Goal: Task Accomplishment & Management: Manage account settings

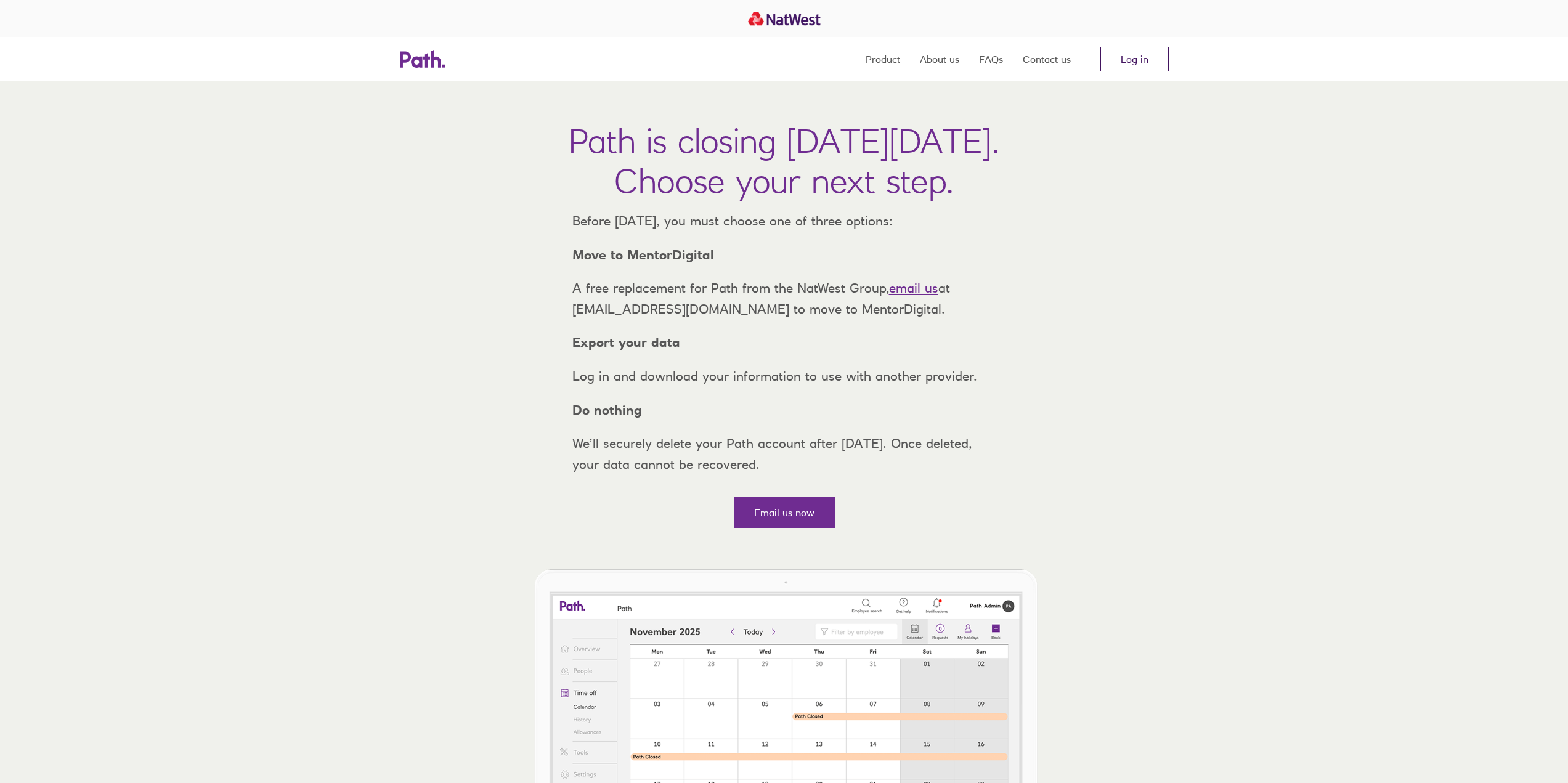
click at [1141, 55] on link "Log in" at bounding box center [1134, 59] width 68 height 25
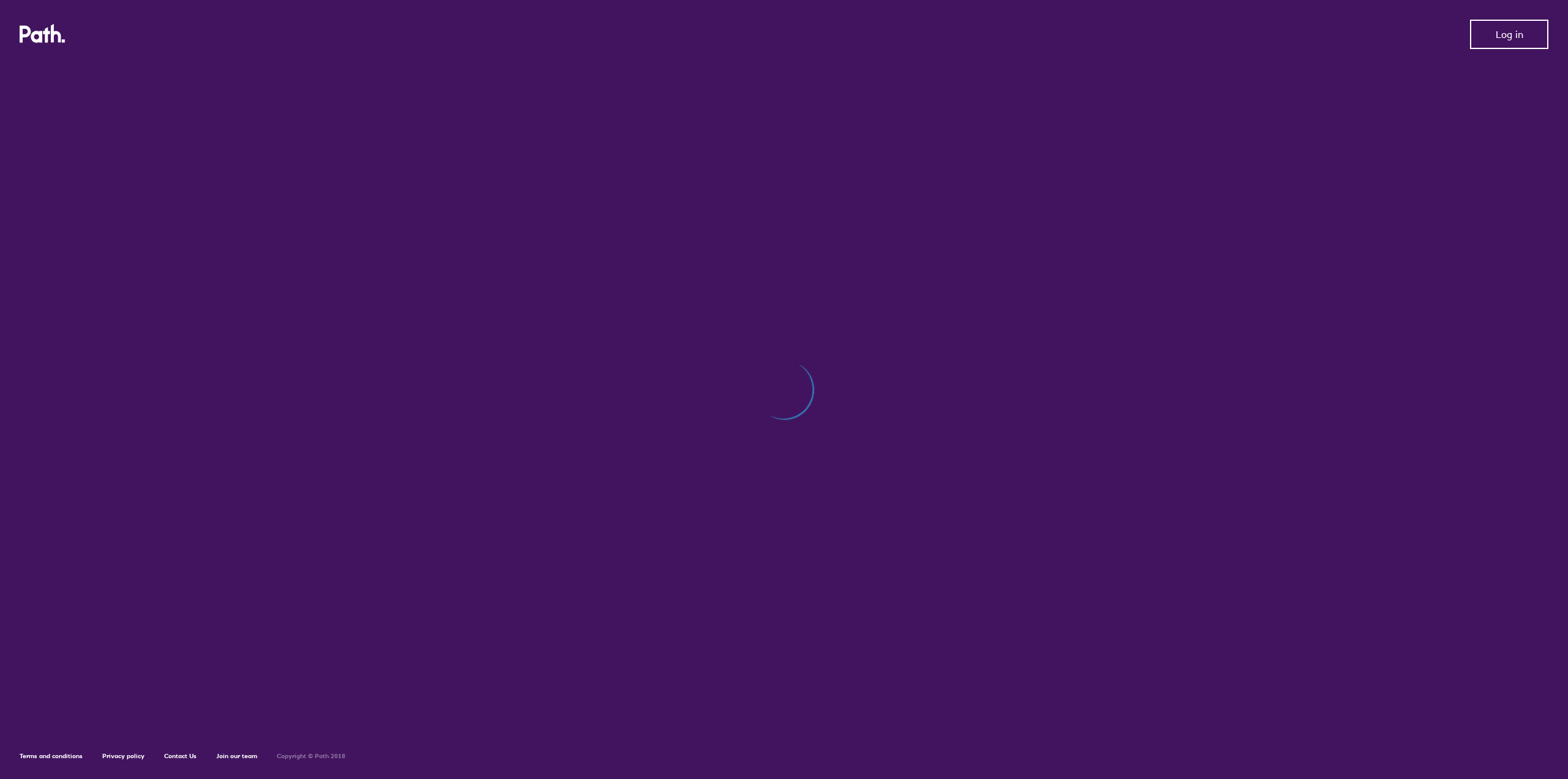
click at [1497, 34] on span "Log in" at bounding box center [1510, 34] width 28 height 11
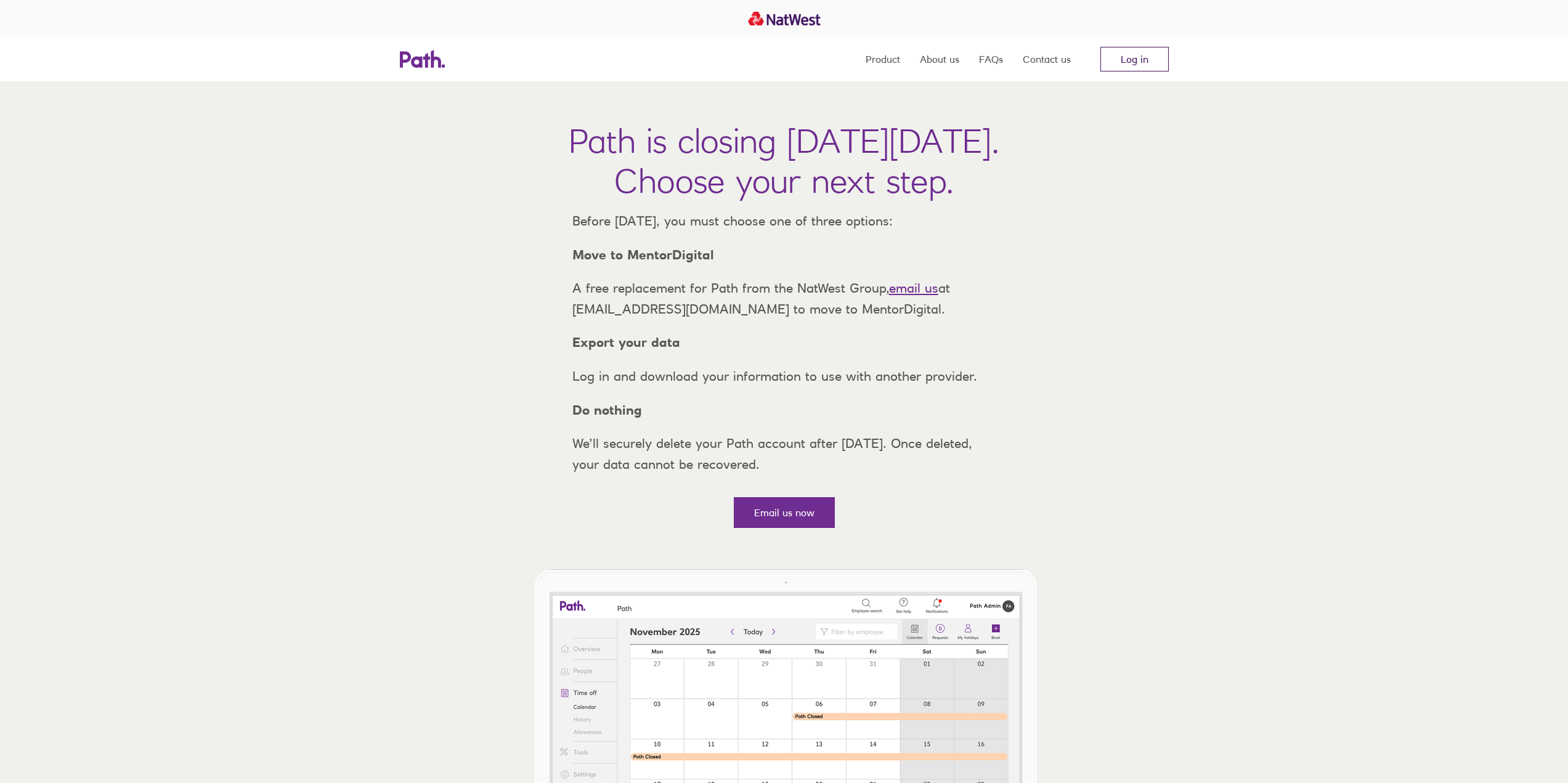
click at [1125, 56] on link "Log in" at bounding box center [1134, 59] width 68 height 25
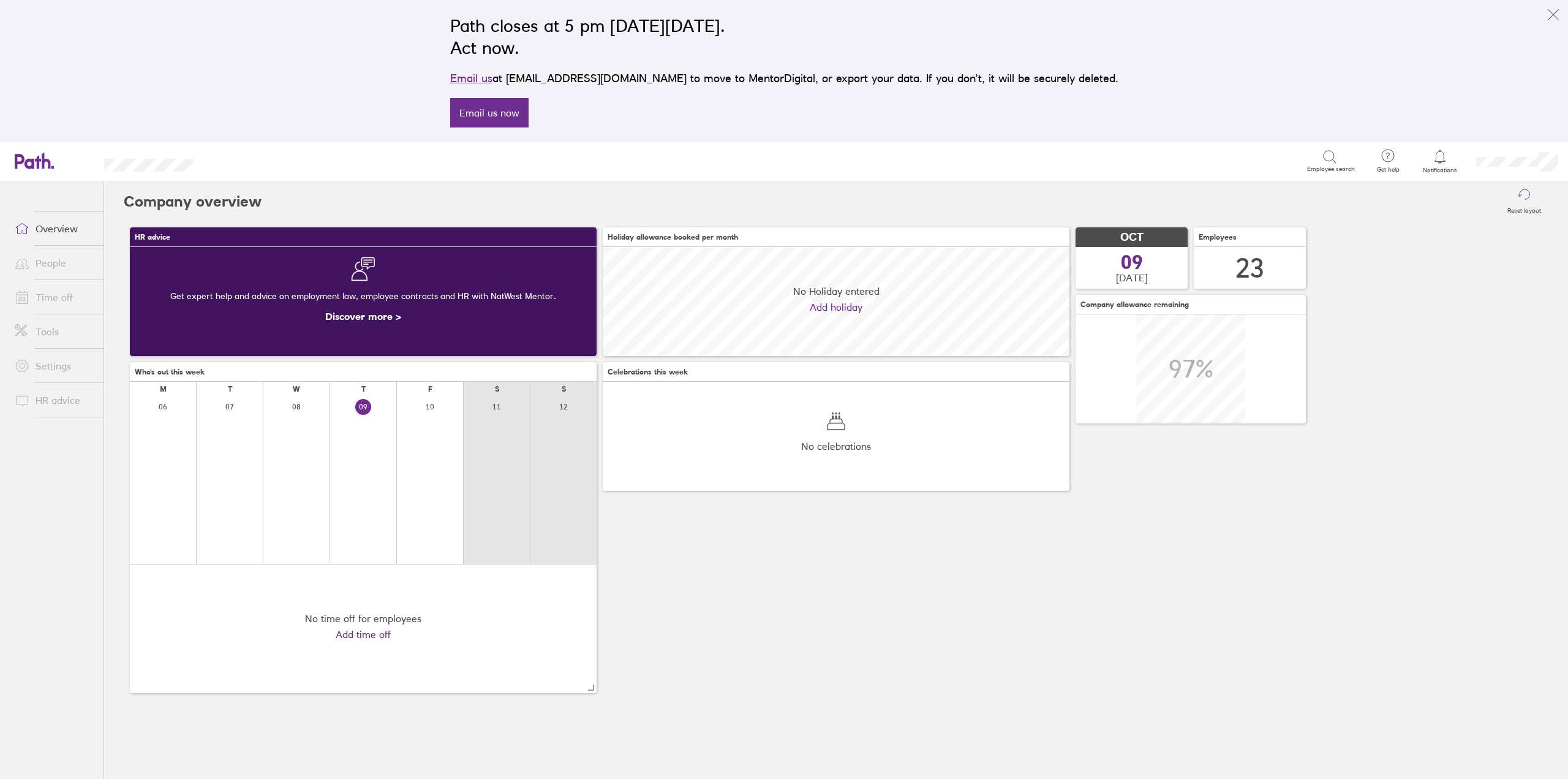
scroll to position [109, 467]
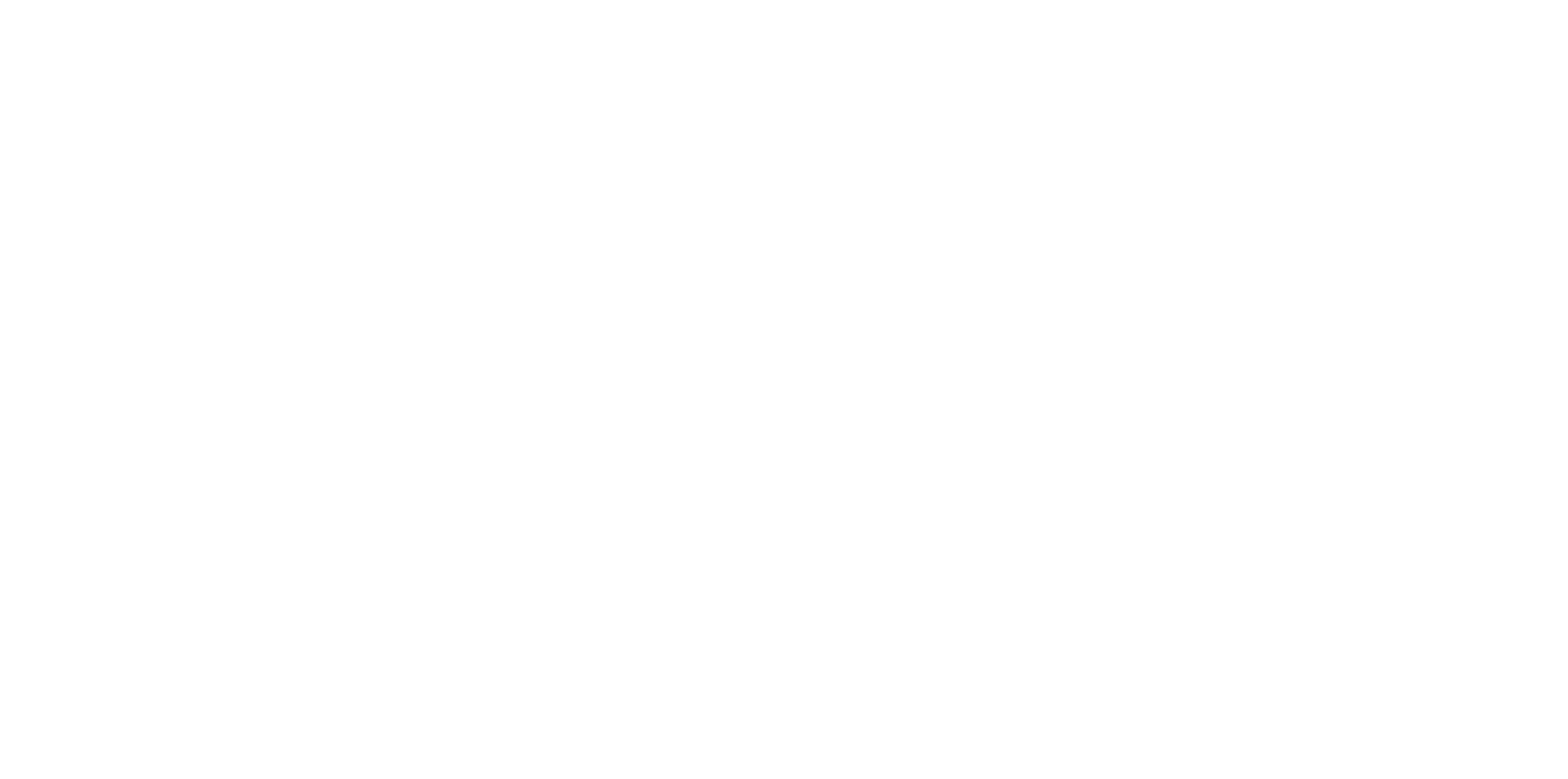
click at [678, 169] on div at bounding box center [784, 390] width 1568 height 779
click at [1032, 485] on div at bounding box center [784, 390] width 1568 height 779
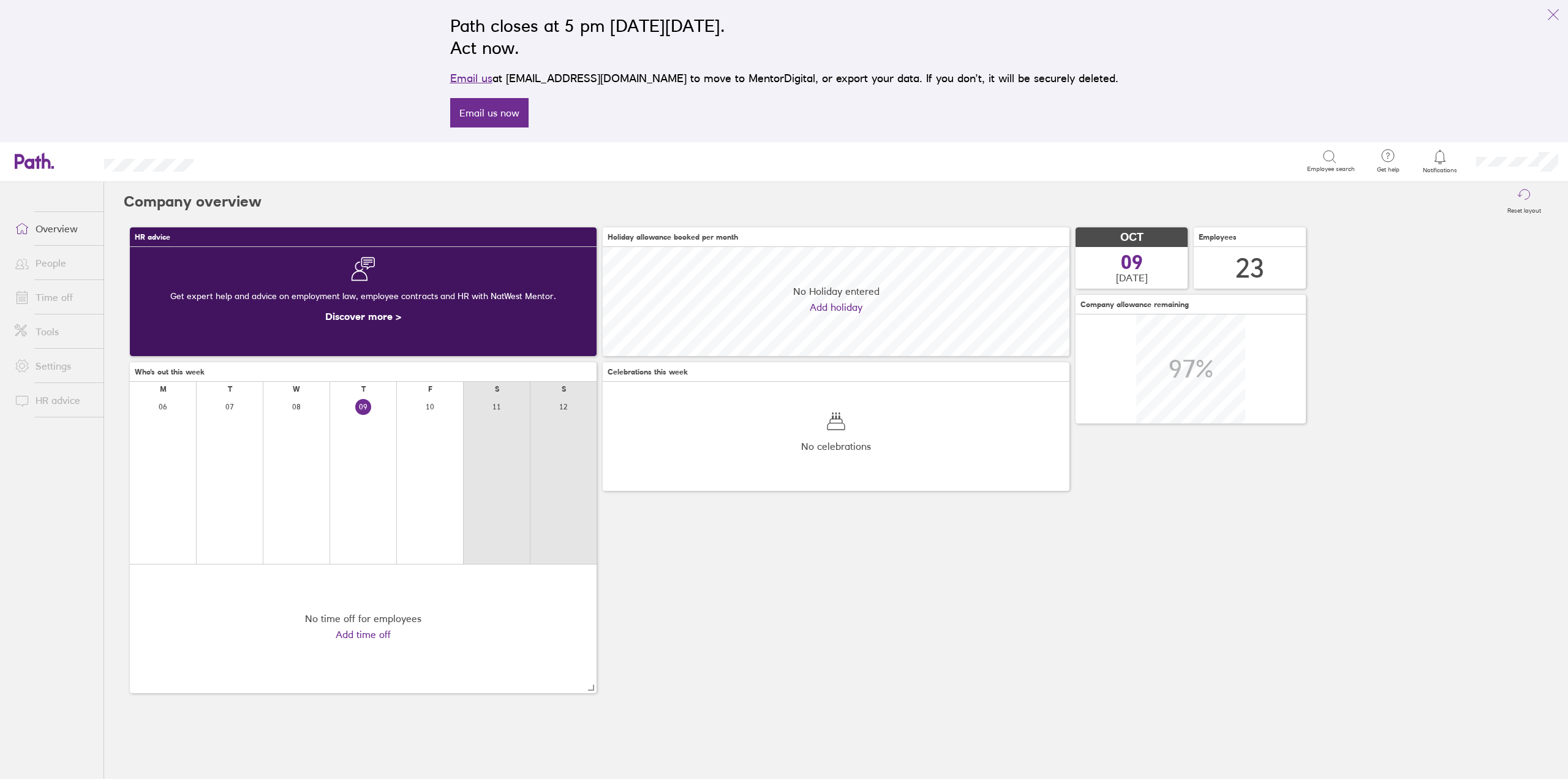
scroll to position [109, 467]
click at [53, 332] on link "Tools" at bounding box center [55, 331] width 99 height 24
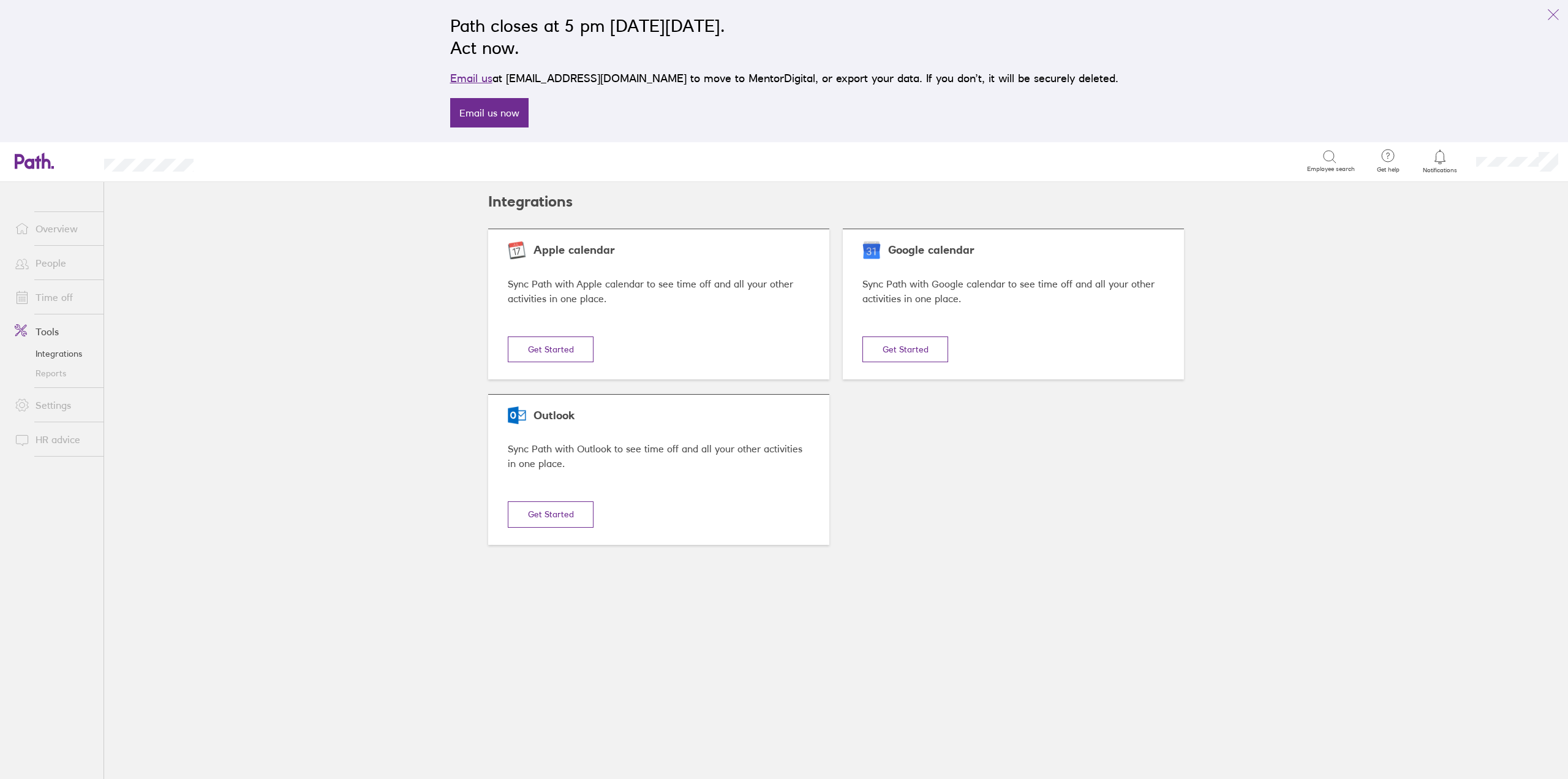
click at [51, 373] on link "Reports" at bounding box center [55, 373] width 99 height 20
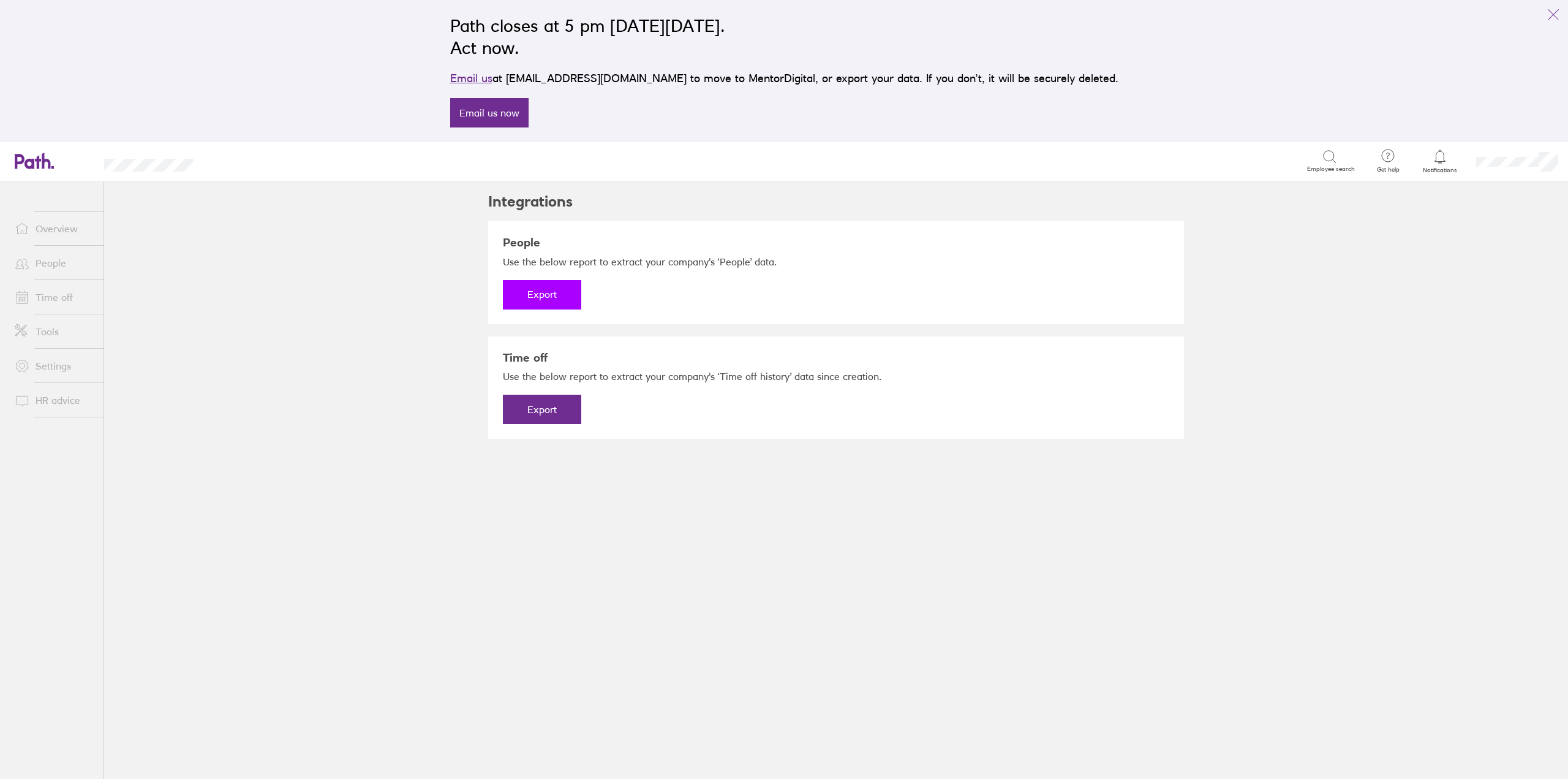
click at [552, 299] on button "Export" at bounding box center [542, 295] width 78 height 30
click at [551, 406] on button "Export" at bounding box center [542, 409] width 78 height 30
click at [51, 266] on link "People" at bounding box center [55, 262] width 99 height 24
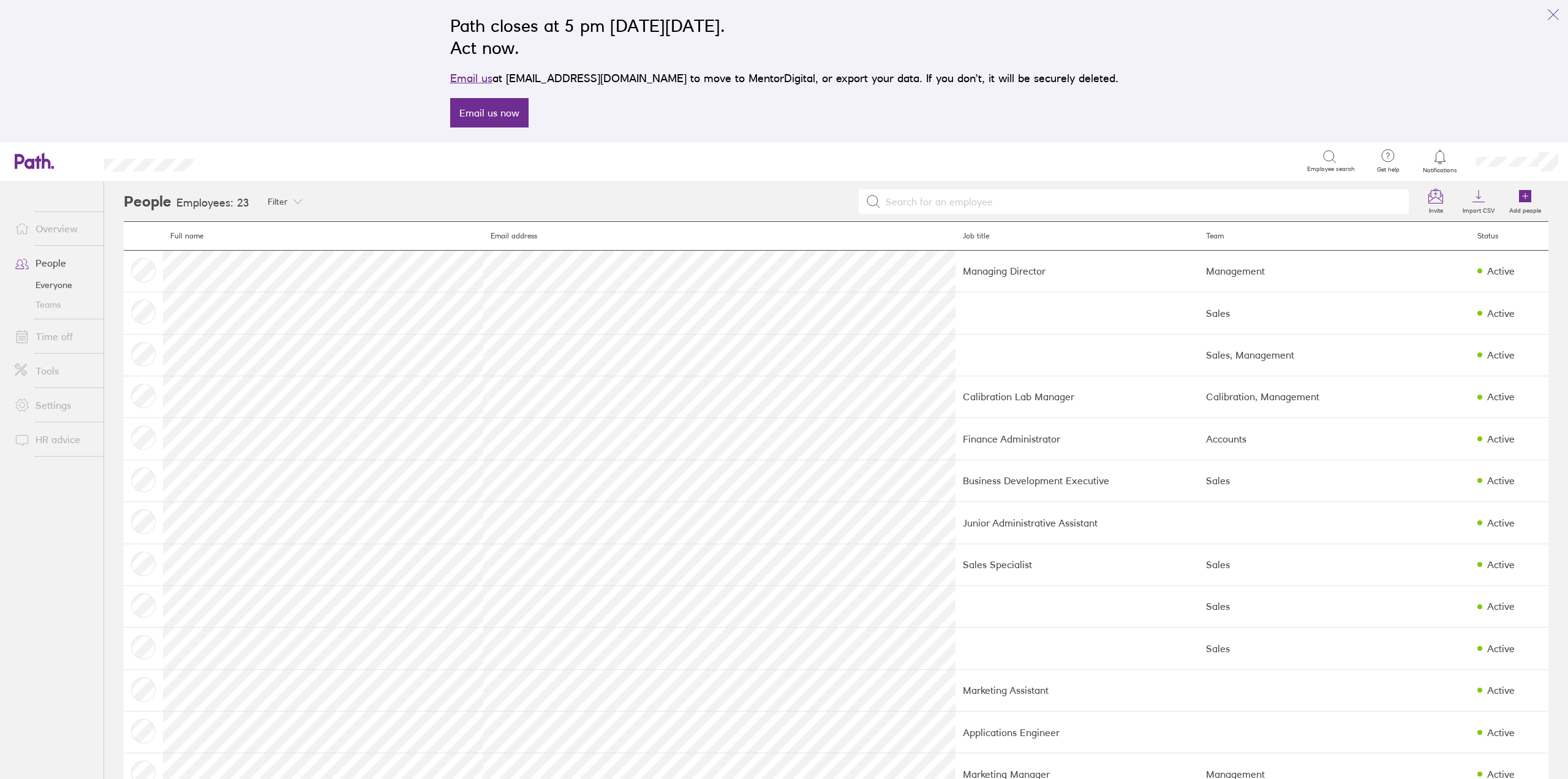
click at [48, 404] on link "Settings" at bounding box center [55, 405] width 99 height 24
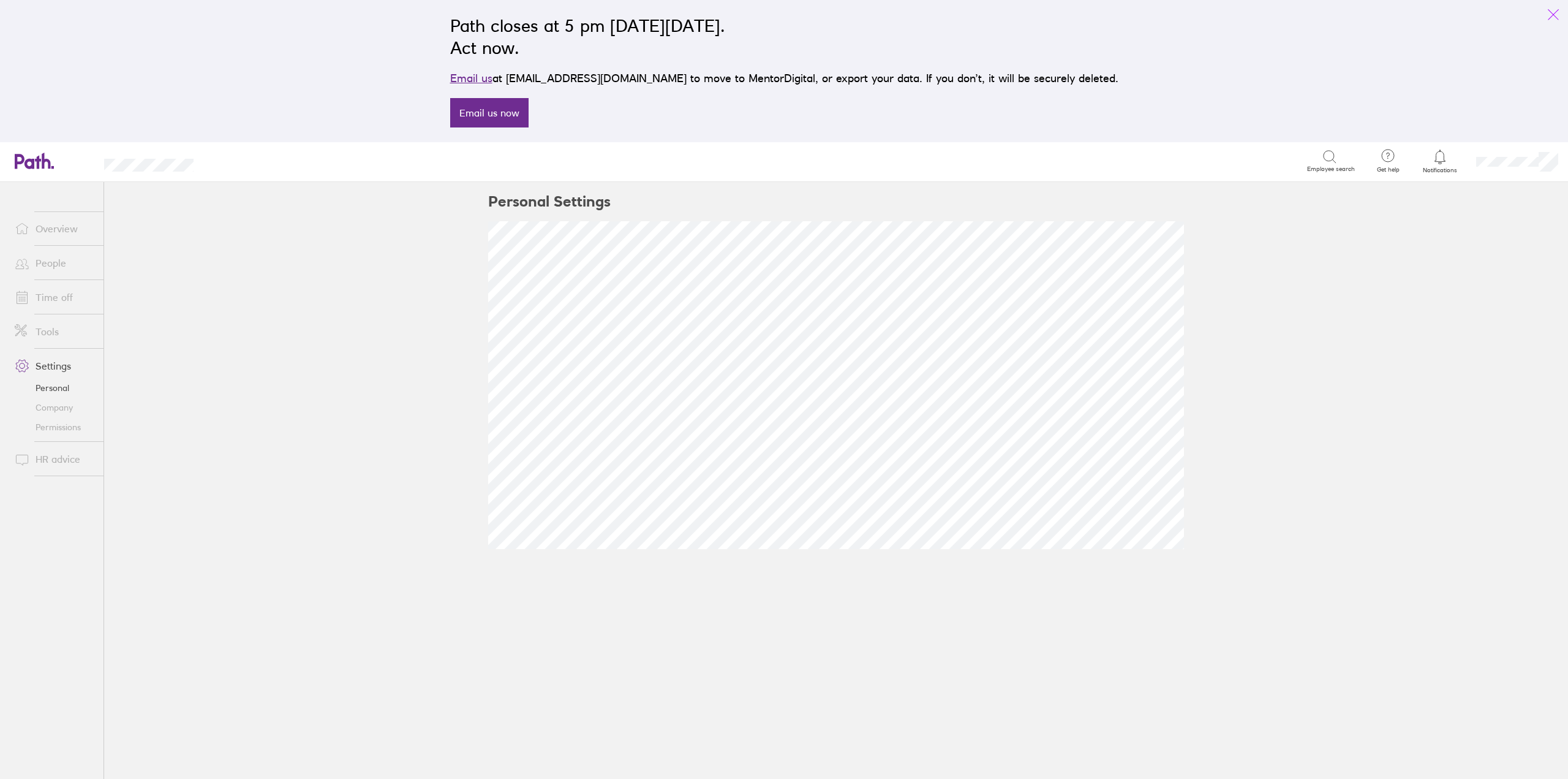
click at [1551, 11] on icon "link" at bounding box center [1553, 14] width 15 height 15
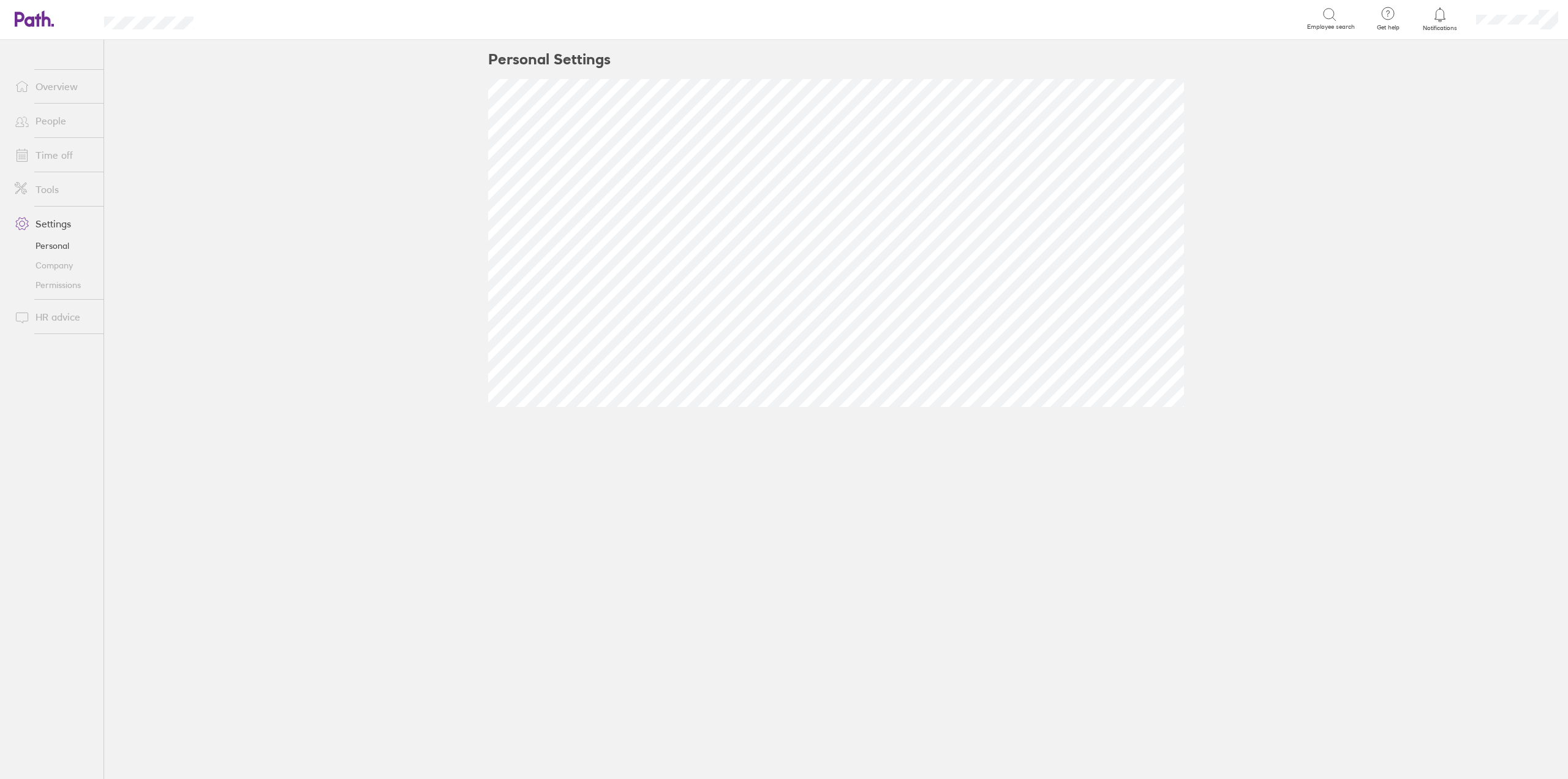
click at [51, 87] on link "Overview" at bounding box center [55, 87] width 99 height 24
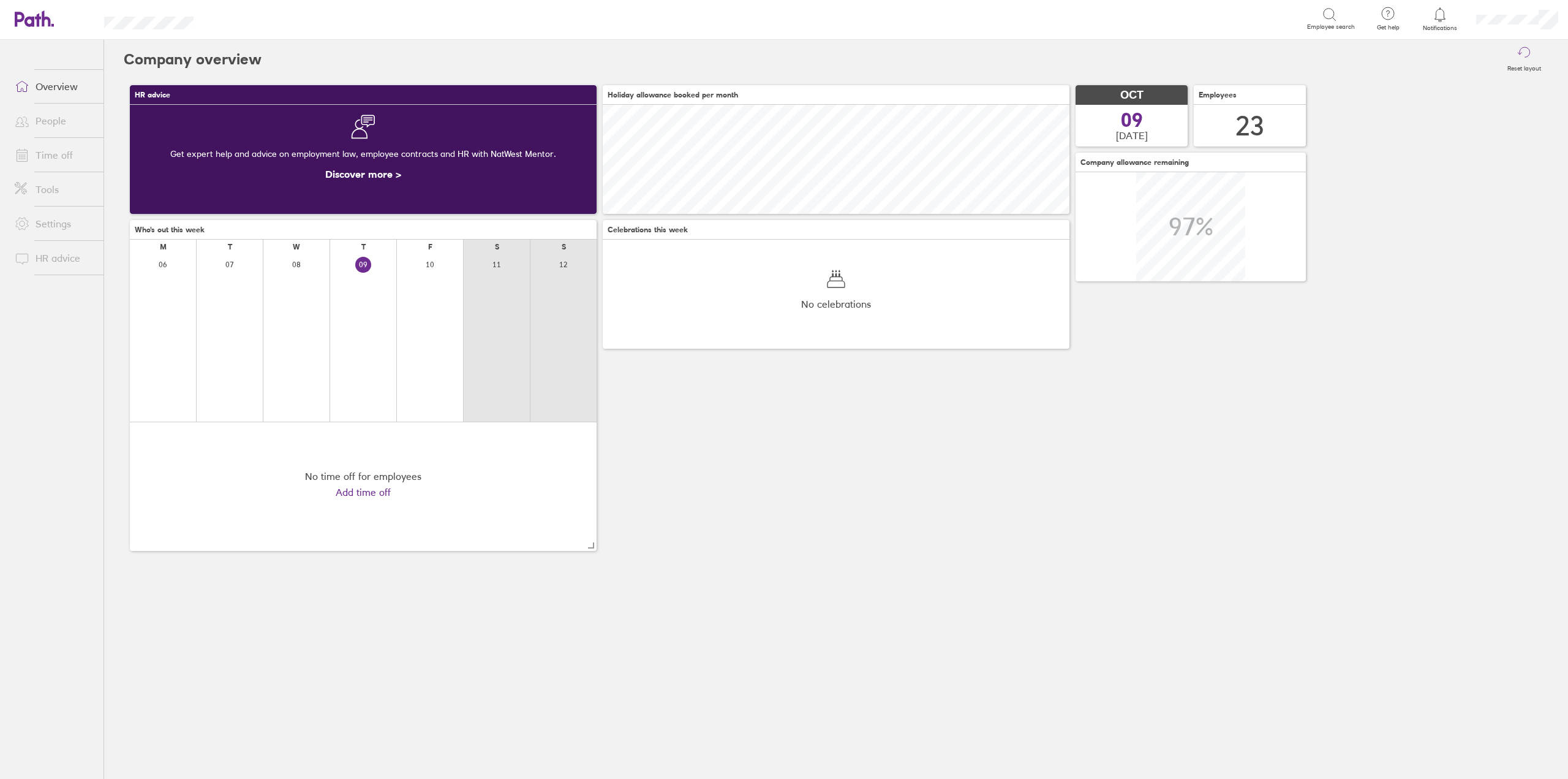
scroll to position [109, 467]
click at [52, 184] on link "Tools" at bounding box center [55, 189] width 99 height 24
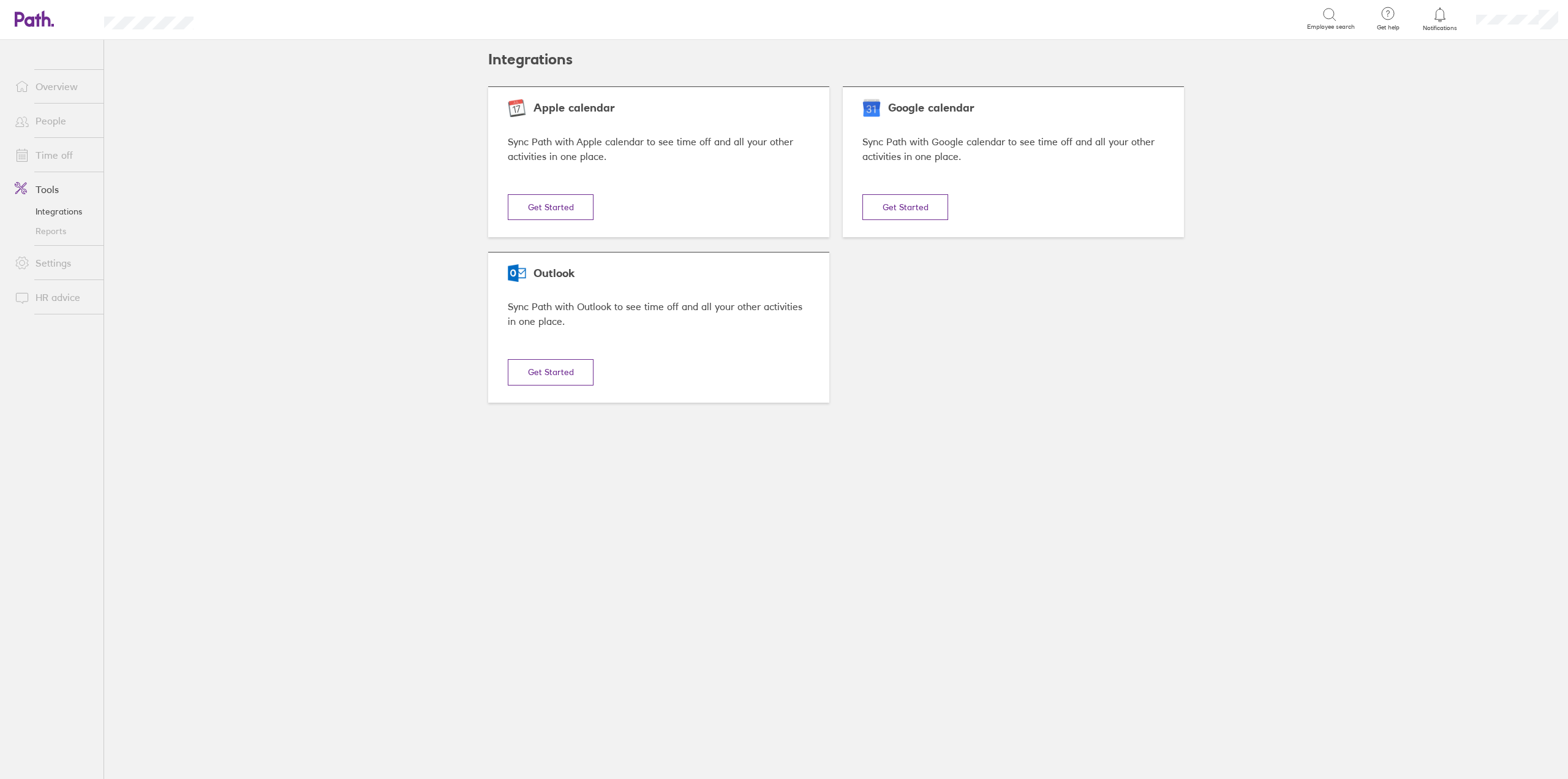
click at [46, 230] on link "Reports" at bounding box center [55, 231] width 99 height 20
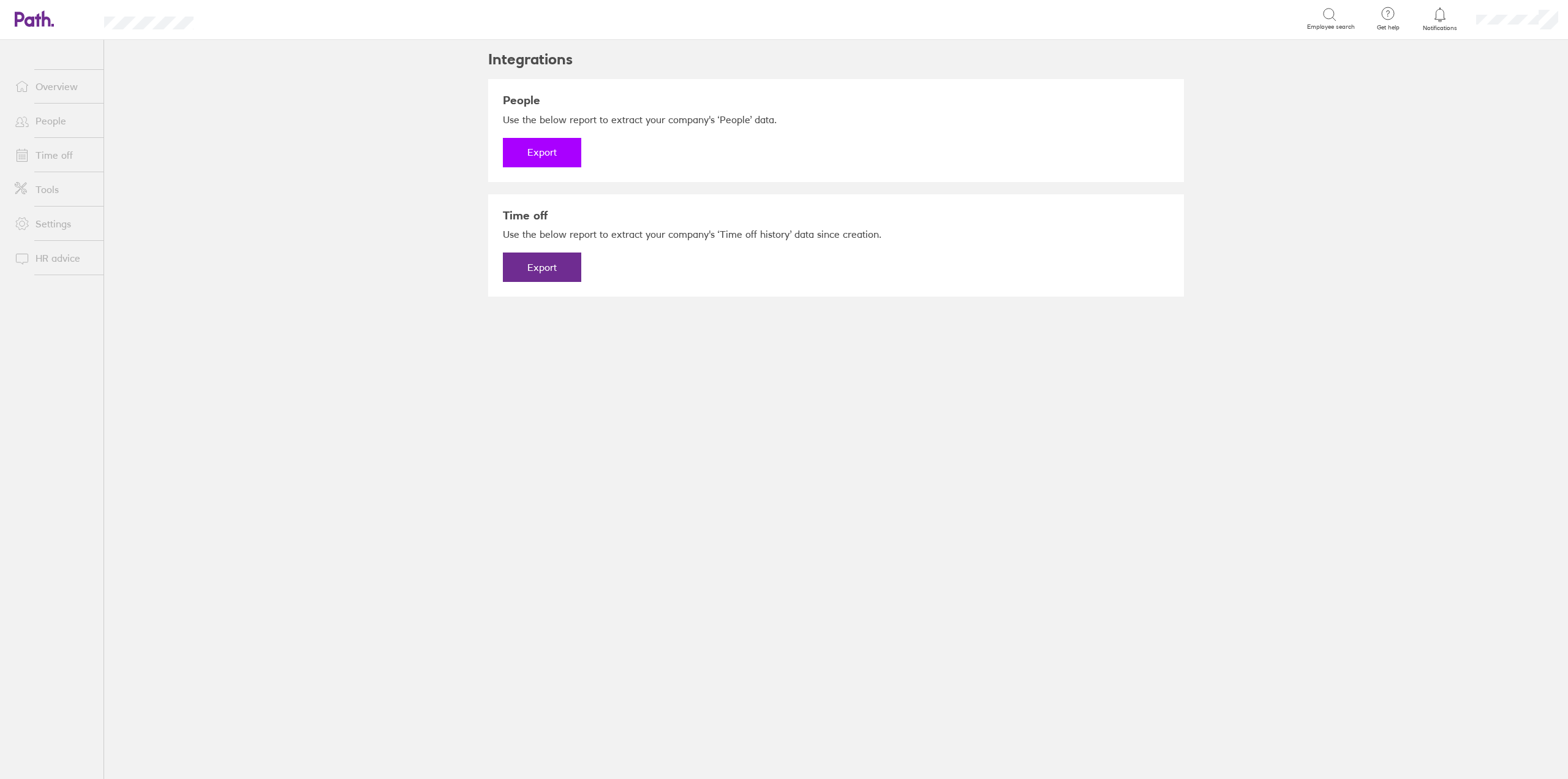
click at [534, 144] on button "Export" at bounding box center [542, 153] width 78 height 30
drag, startPoint x: 534, startPoint y: 270, endPoint x: 527, endPoint y: 268, distance: 7.3
click at [527, 268] on button "Export" at bounding box center [542, 267] width 78 height 30
click at [60, 83] on link "Overview" at bounding box center [55, 87] width 99 height 24
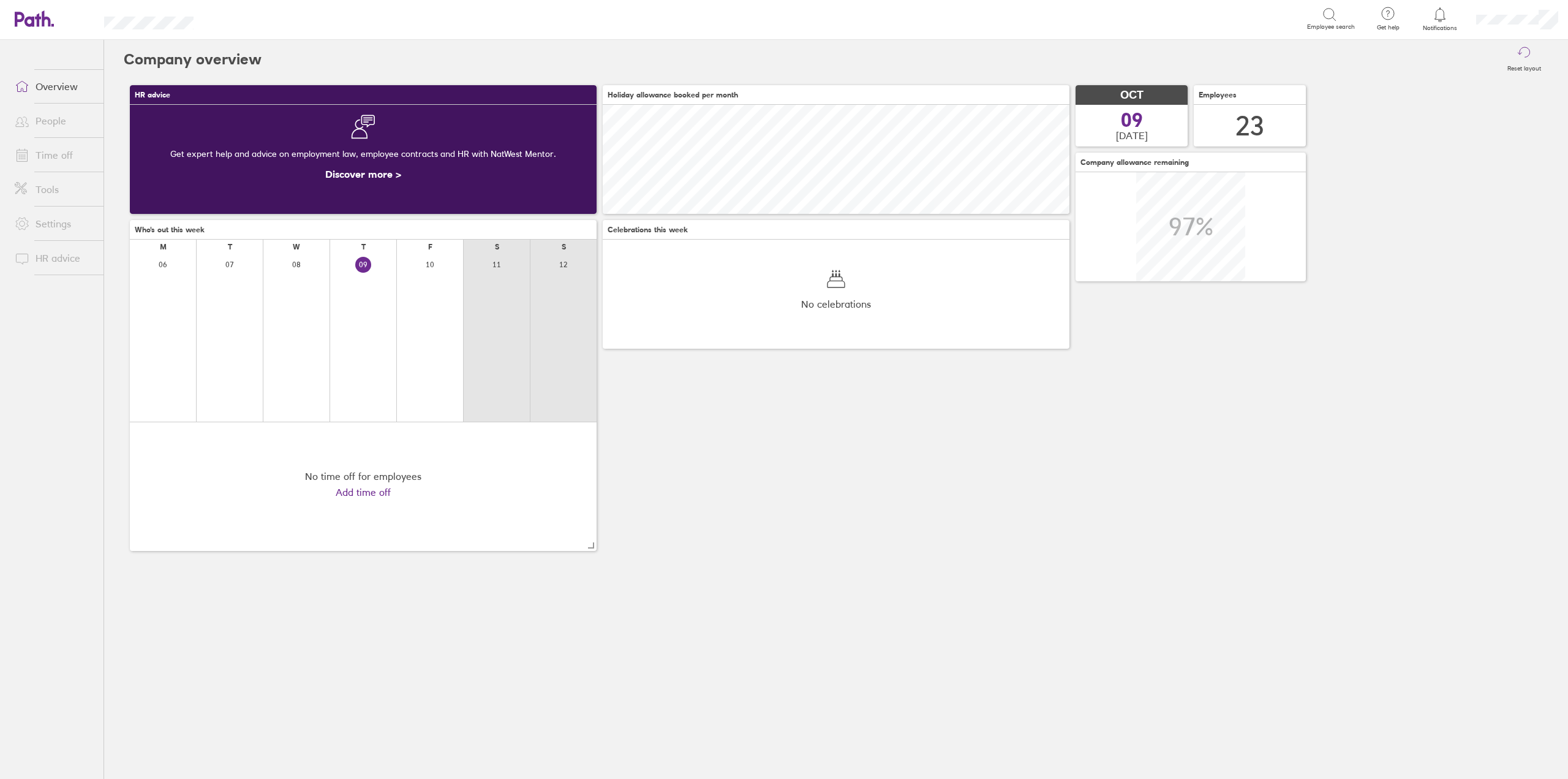
scroll to position [109, 467]
click at [49, 190] on link "Tools" at bounding box center [55, 189] width 99 height 24
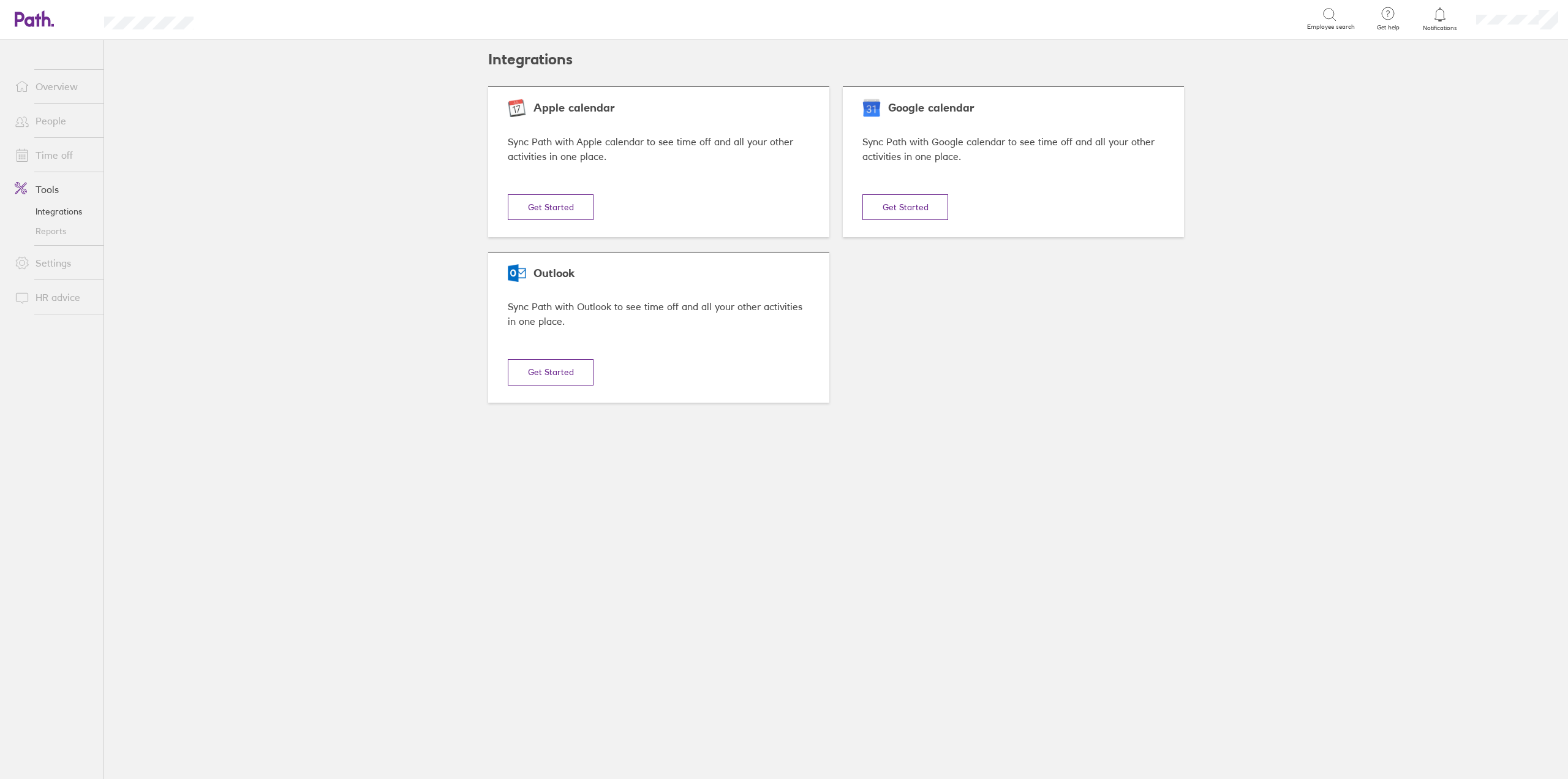
click at [53, 209] on link "Integrations" at bounding box center [55, 211] width 99 height 20
click at [43, 266] on link "Settings" at bounding box center [55, 262] width 99 height 24
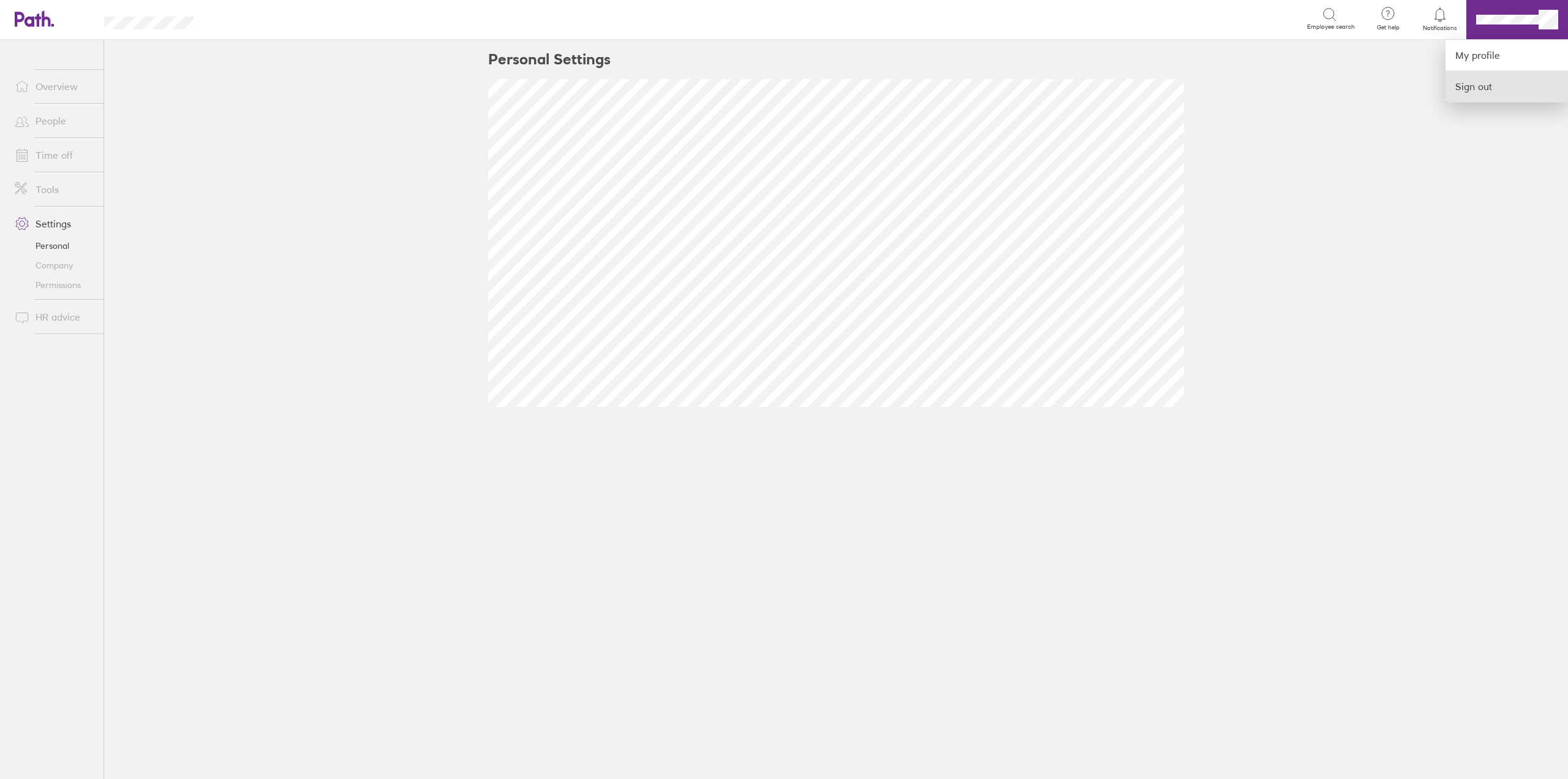
click at [1486, 86] on link "Sign out" at bounding box center [1506, 87] width 123 height 31
